Goal: Check status

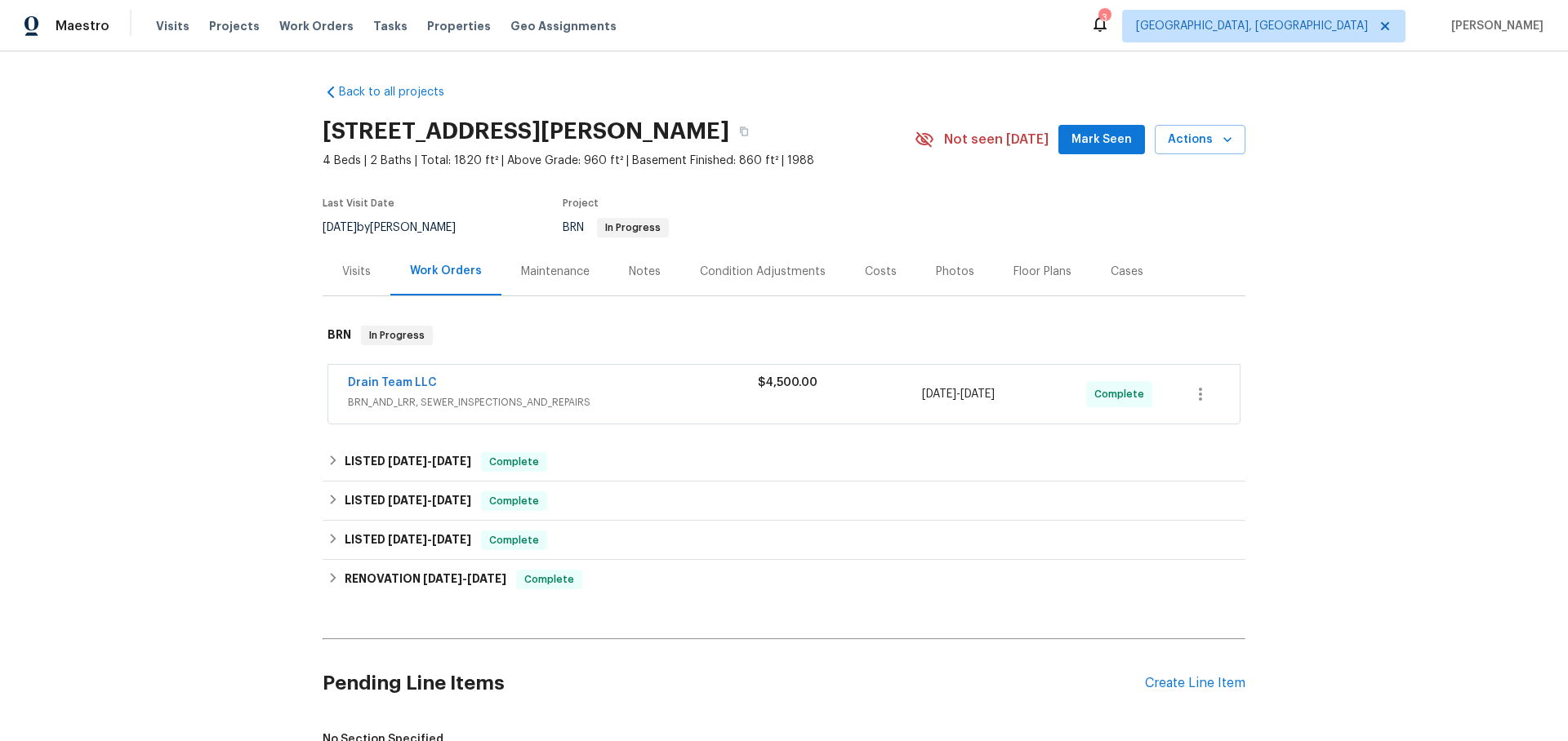
click at [447, 385] on div "Drain Team LLC" at bounding box center [552, 384] width 410 height 20
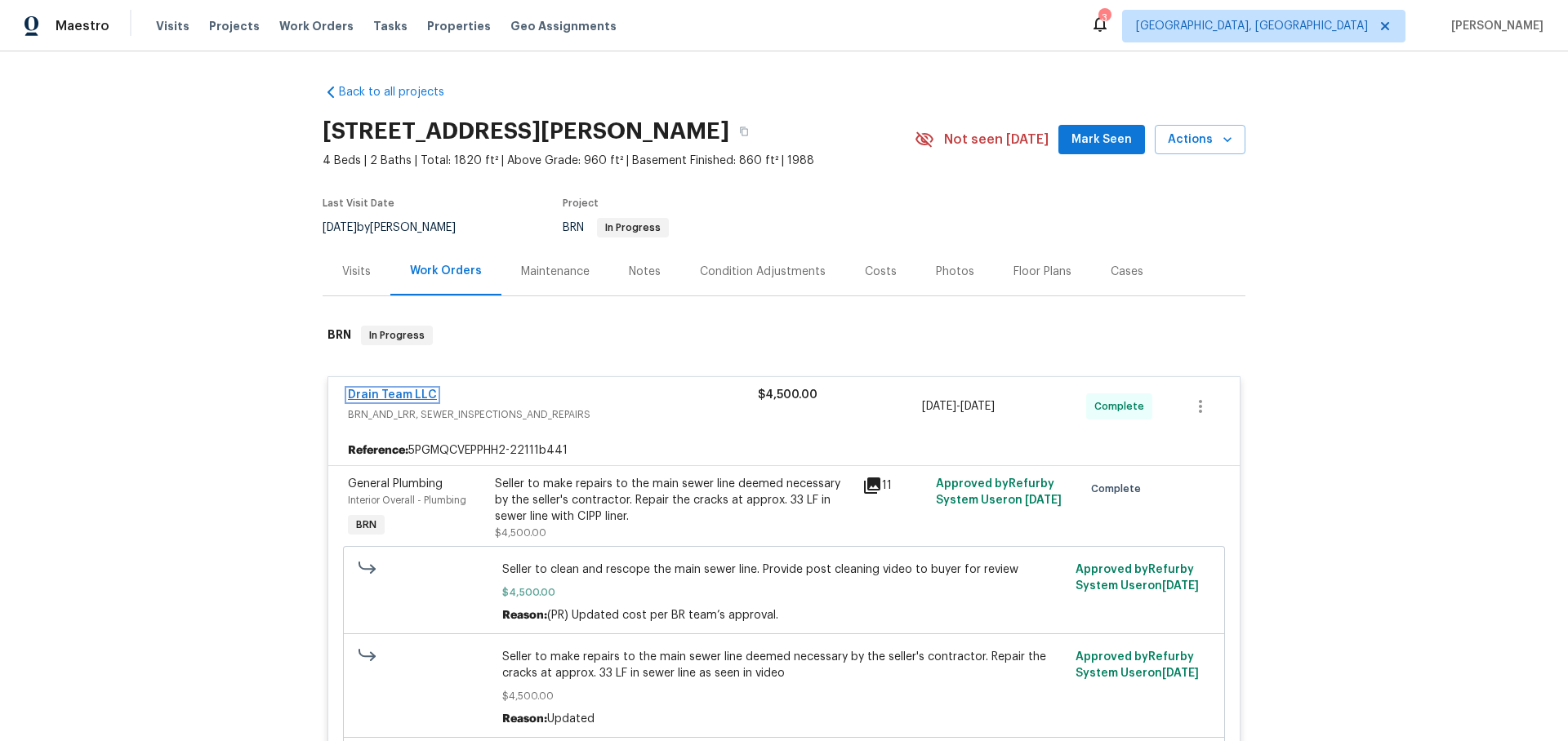
click at [395, 390] on link "Drain Team LLC" at bounding box center [392, 396] width 89 height 11
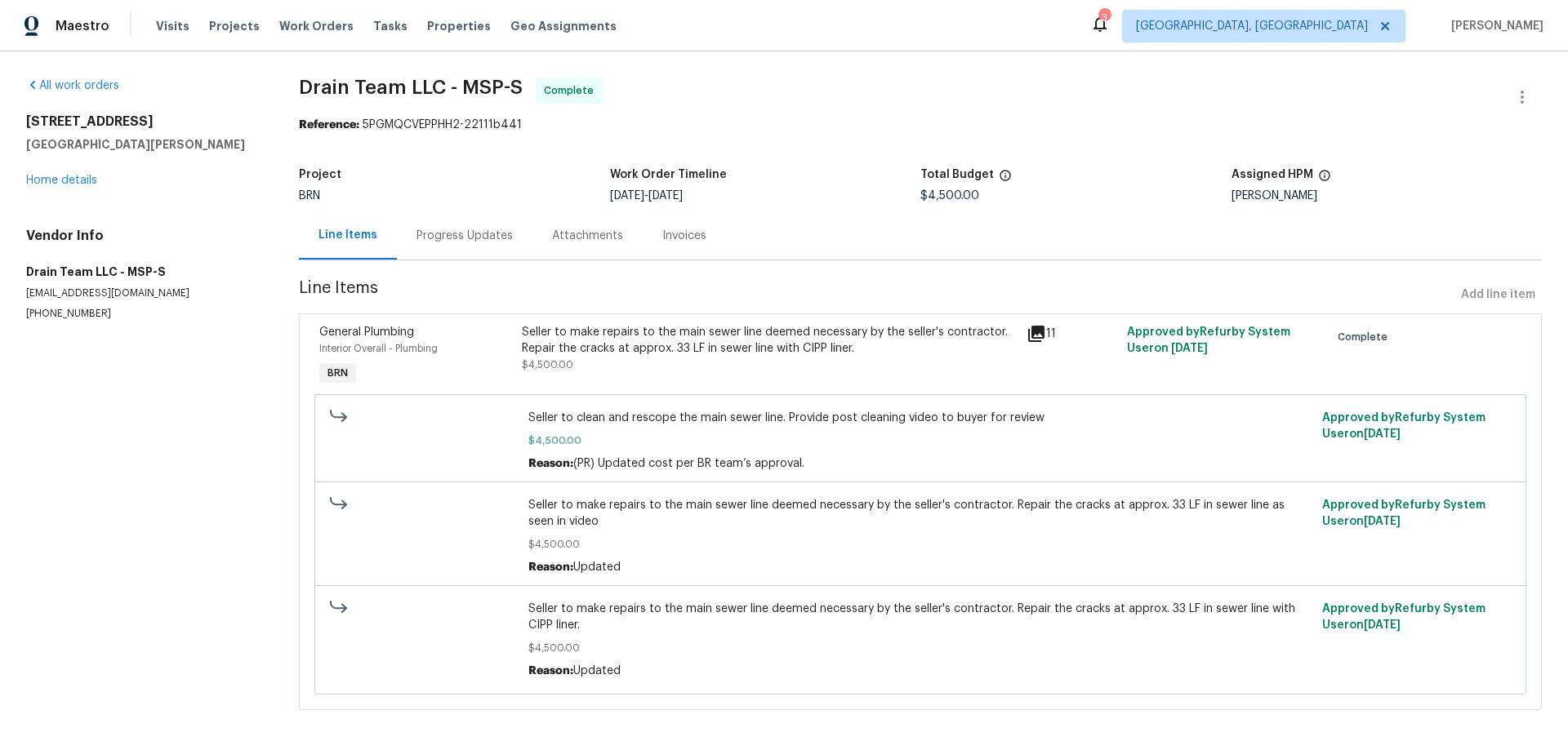
click at [697, 230] on div "Invoices" at bounding box center [683, 235] width 44 height 16
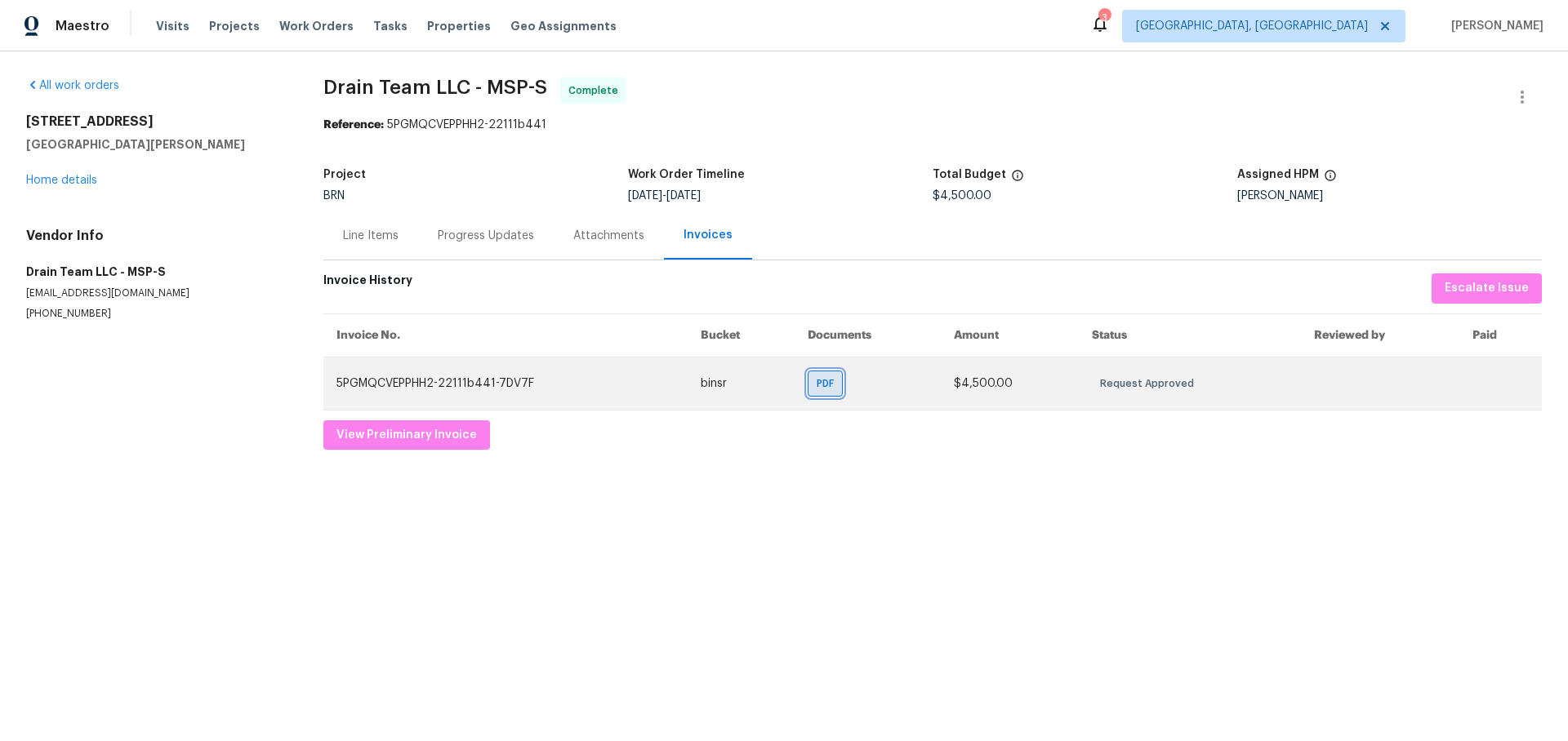
click at [820, 378] on span "PDF" at bounding box center [828, 383] width 24 height 16
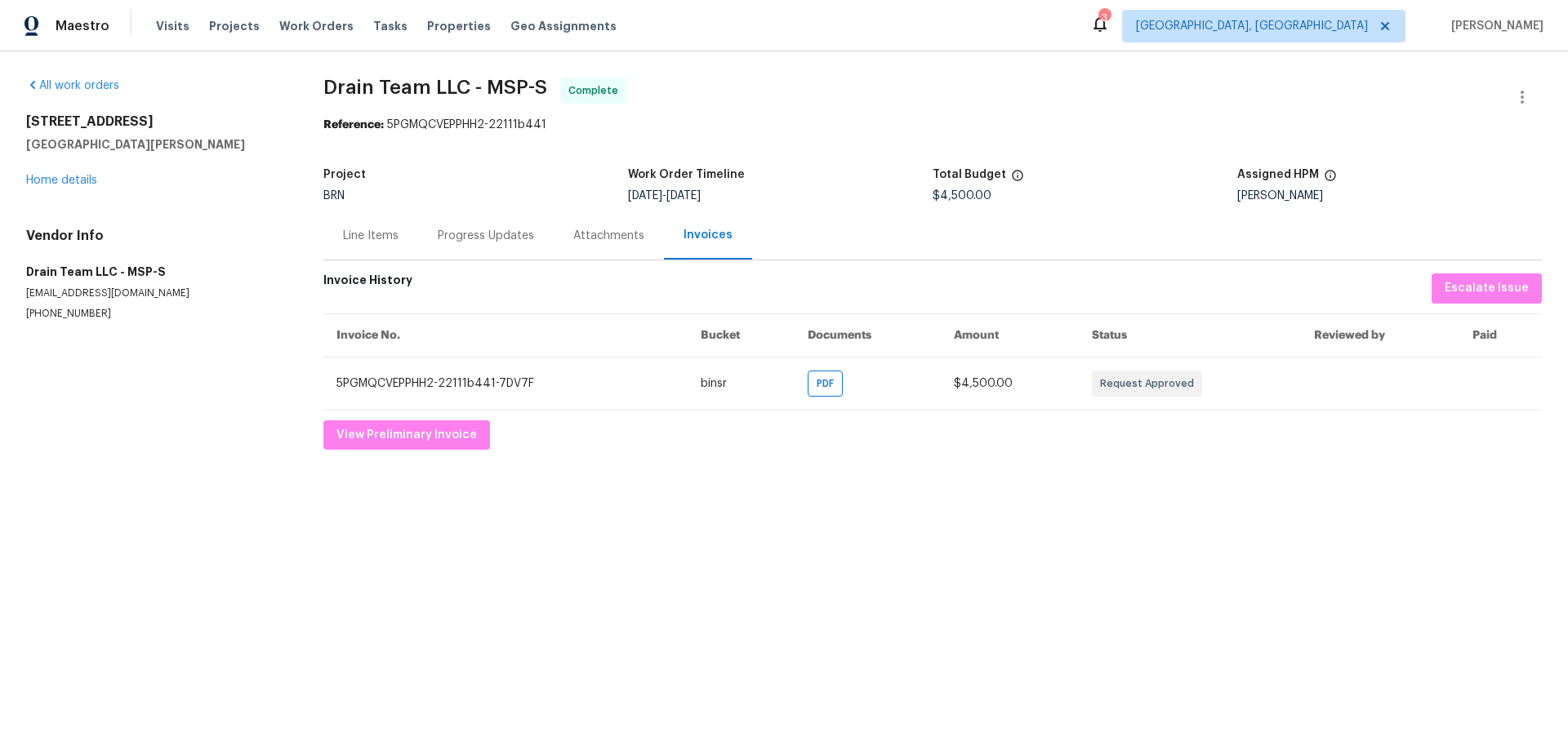
click at [448, 237] on div "Progress Updates" at bounding box center [486, 235] width 96 height 16
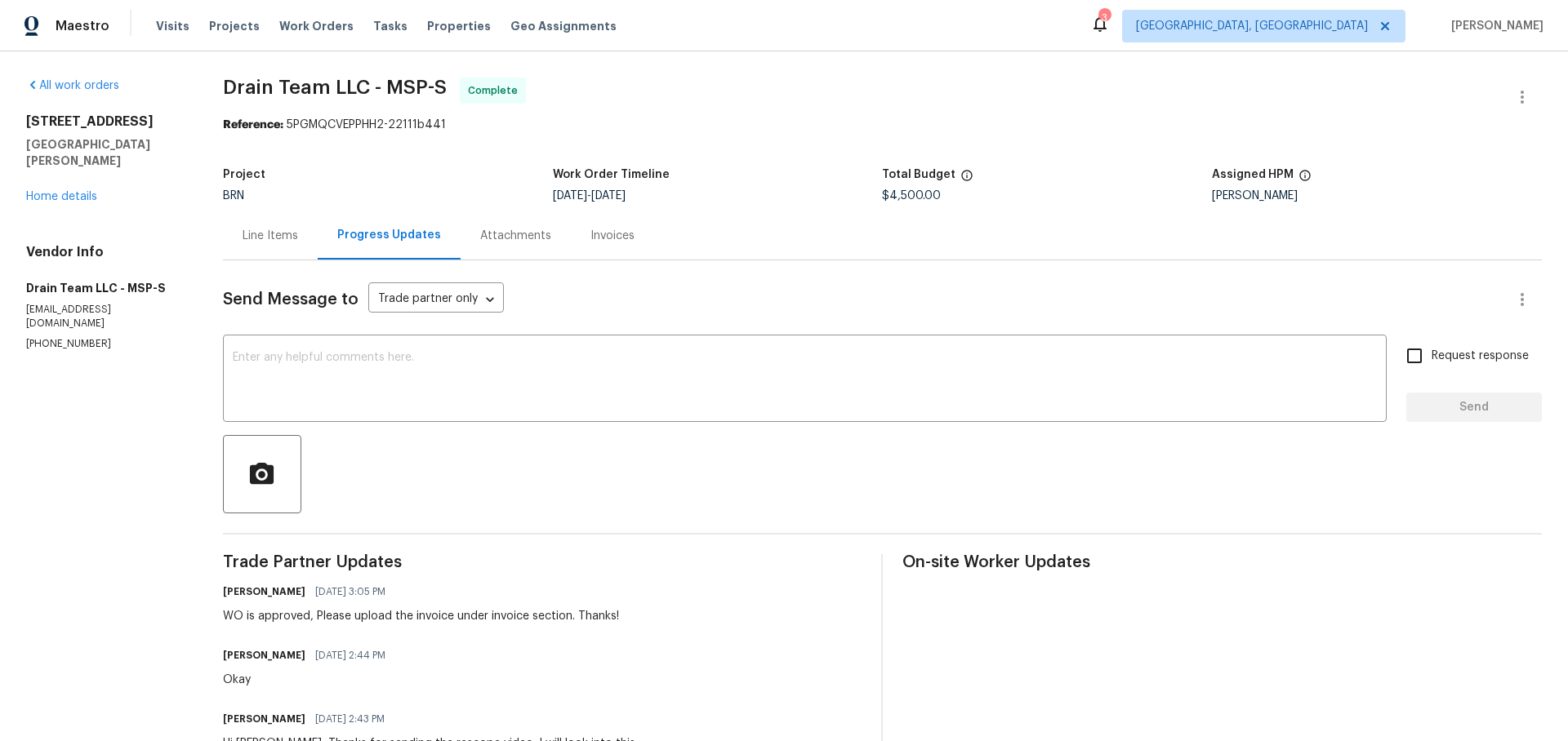
click at [277, 236] on div "Line Items" at bounding box center [270, 235] width 56 height 16
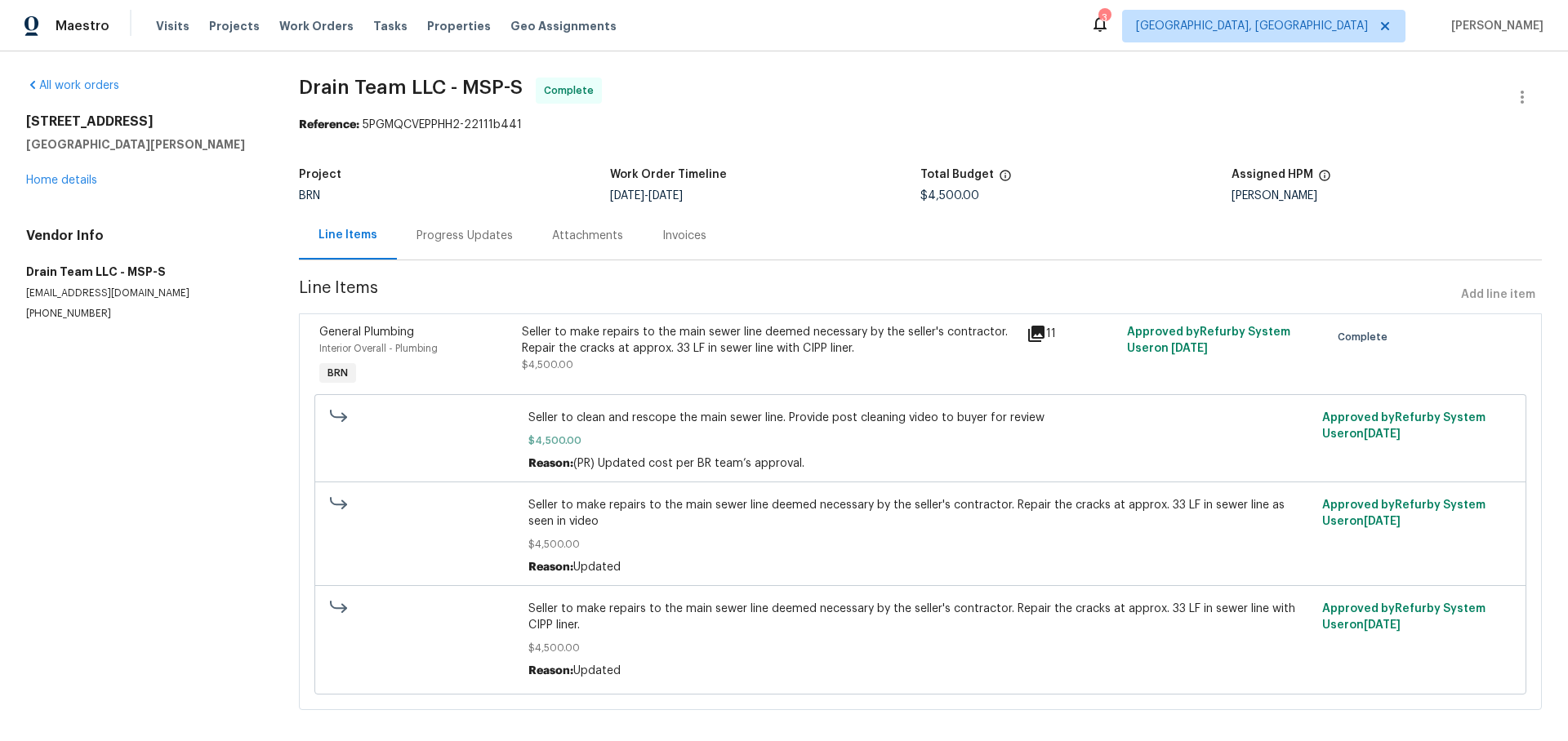
click at [1040, 336] on icon at bounding box center [1036, 333] width 20 height 20
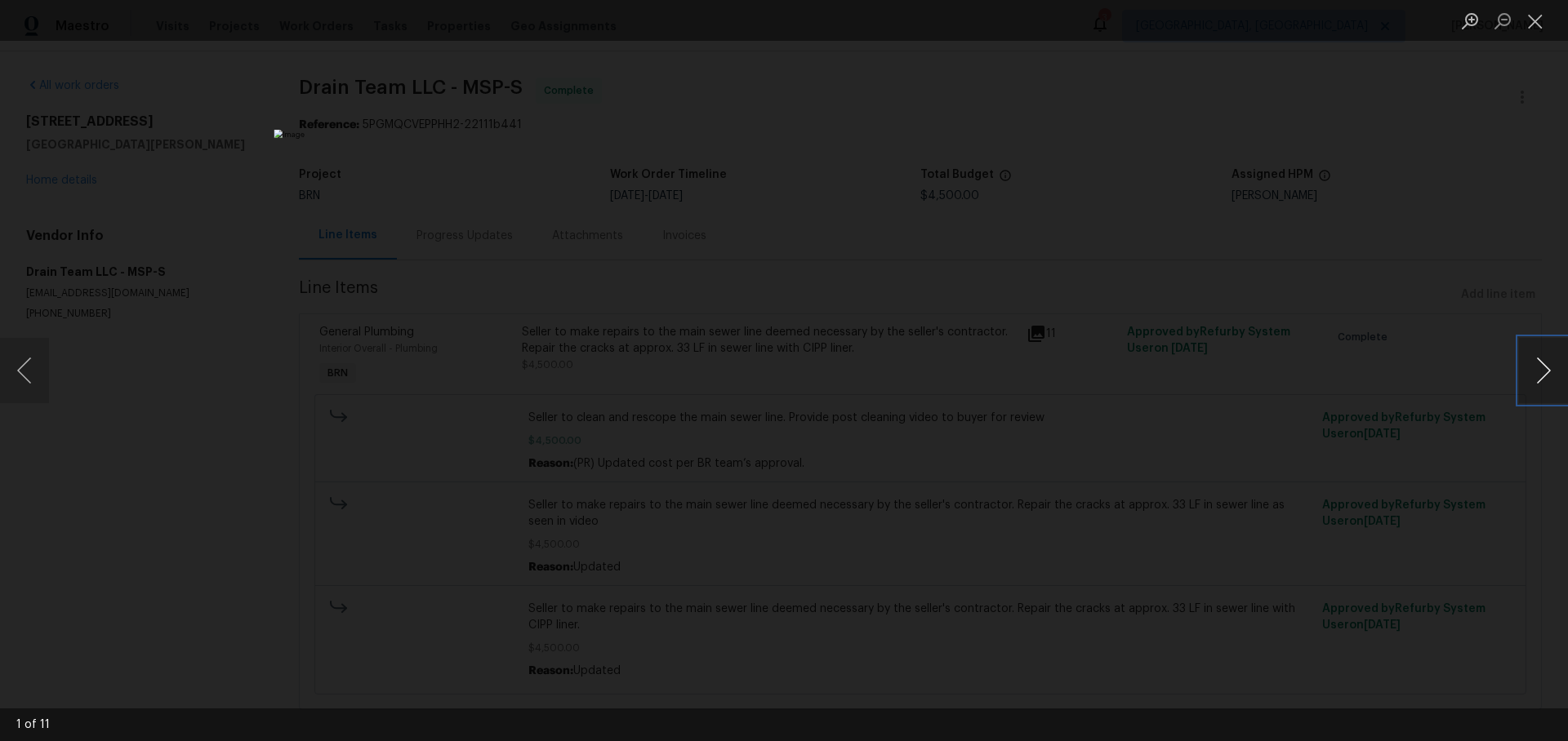
click at [1533, 367] on button "Next image" at bounding box center [1543, 370] width 49 height 65
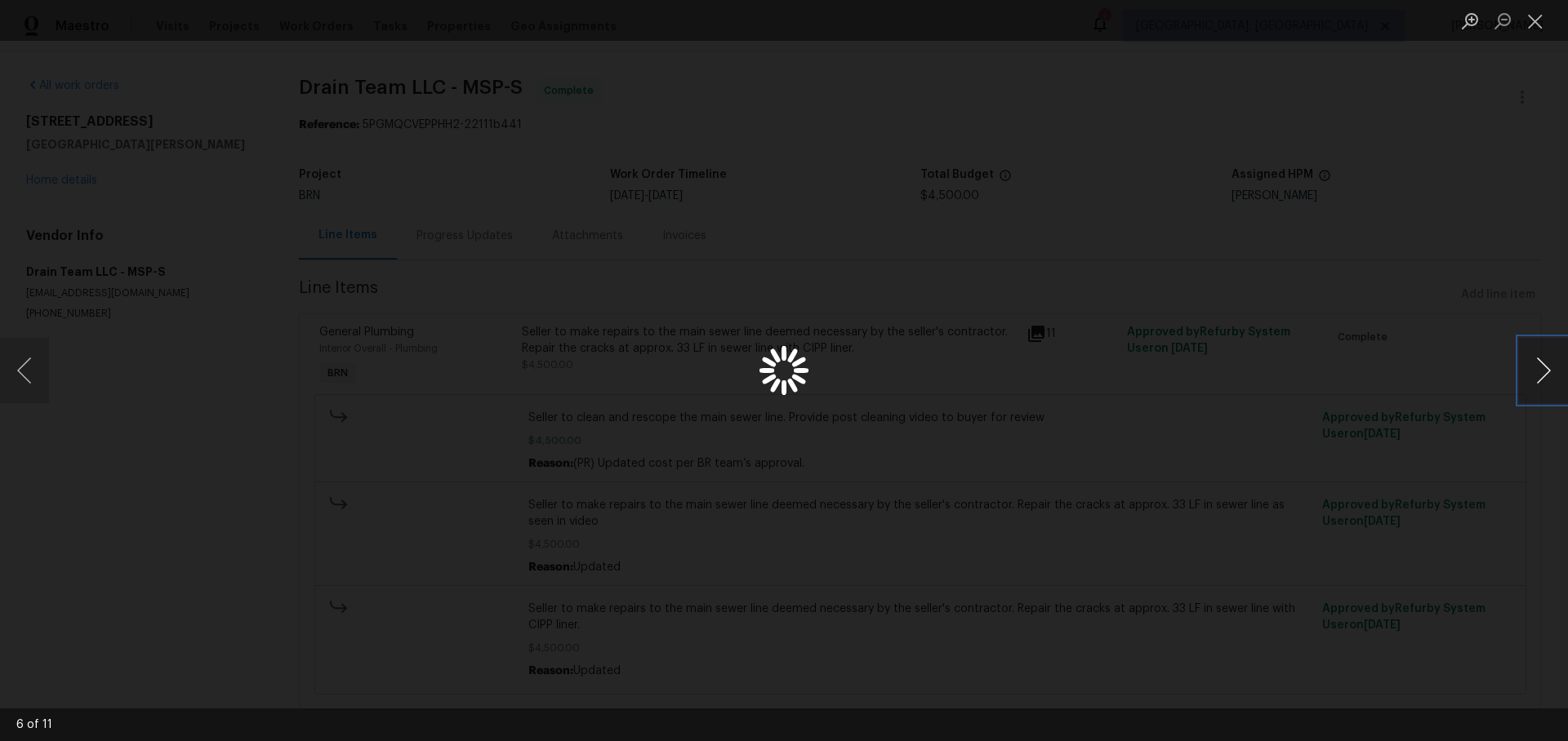
click at [1533, 367] on button "Next image" at bounding box center [1543, 370] width 49 height 65
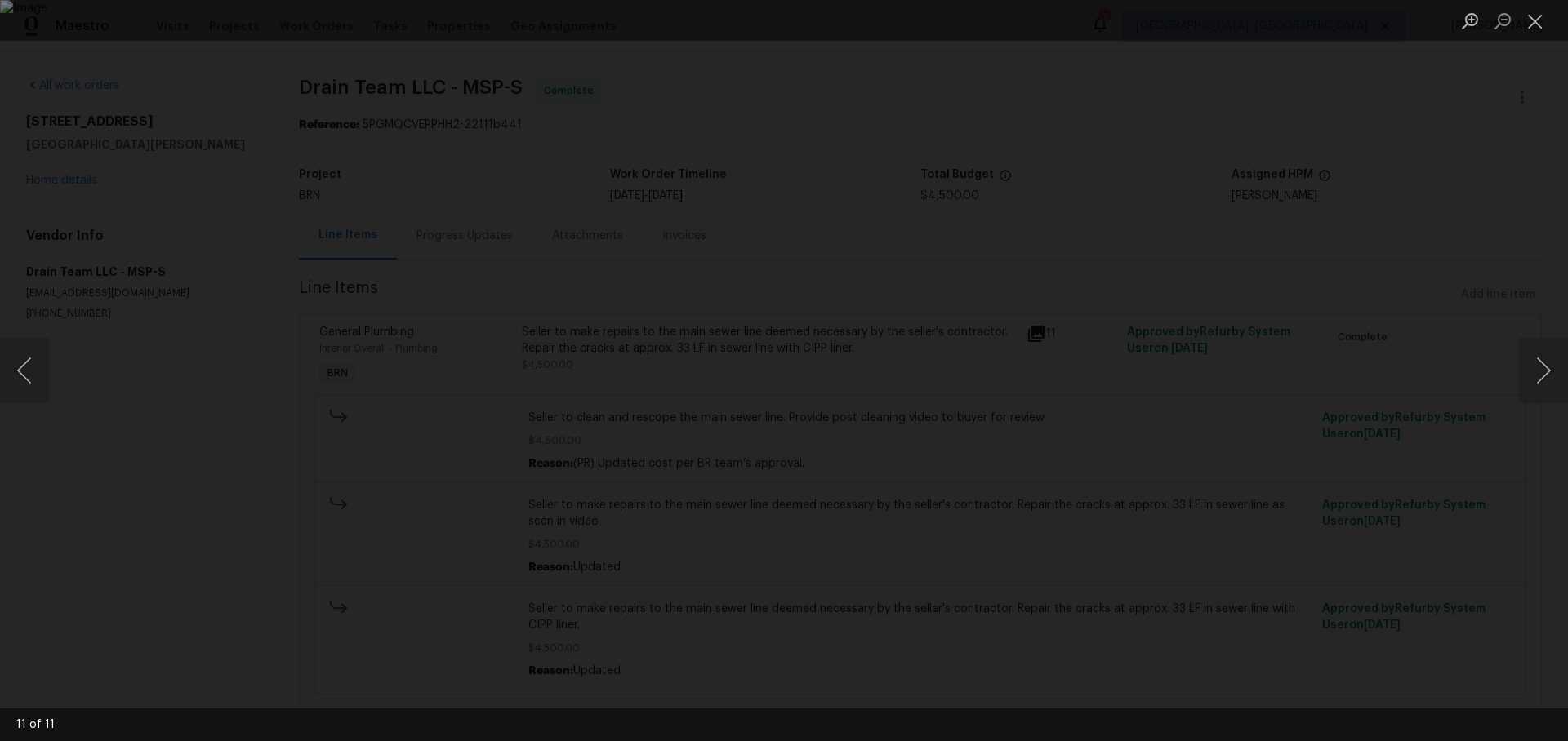
click at [1307, 362] on div "Lightbox" at bounding box center [784, 370] width 1568 height 741
